Goal: Find specific page/section: Find specific page/section

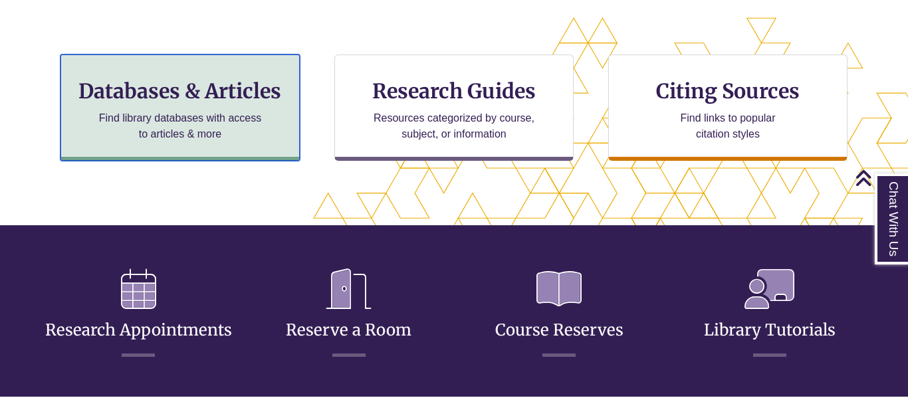
click at [214, 119] on p "Find library databases with access to articles & more" at bounding box center [180, 126] width 173 height 32
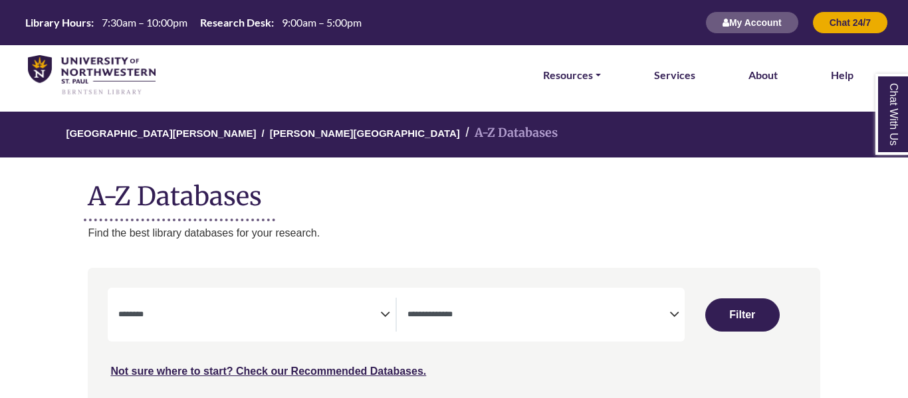
select select "Database Subject Filter"
select select "Database Types Filter"
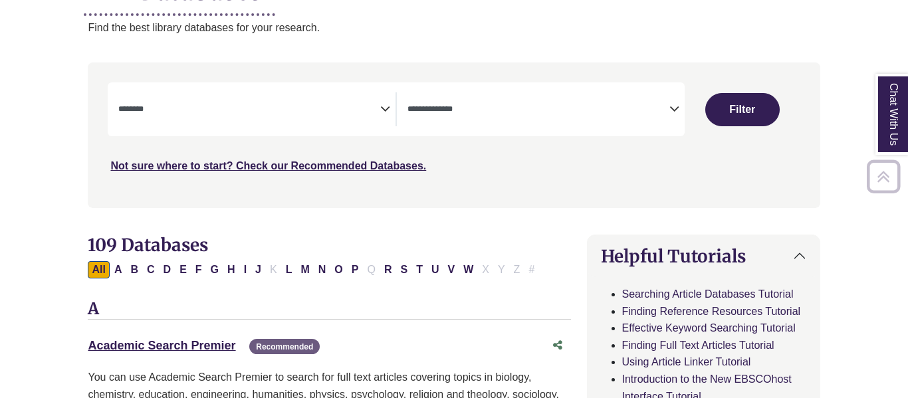
scroll to position [237, 1]
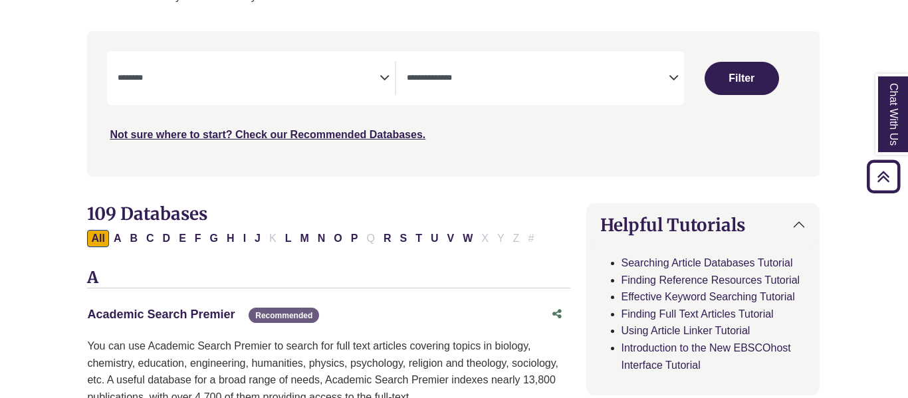
click at [195, 313] on link "Academic Search Premier This link opens in a new window" at bounding box center [161, 314] width 148 height 13
